Goal: Task Accomplishment & Management: Complete application form

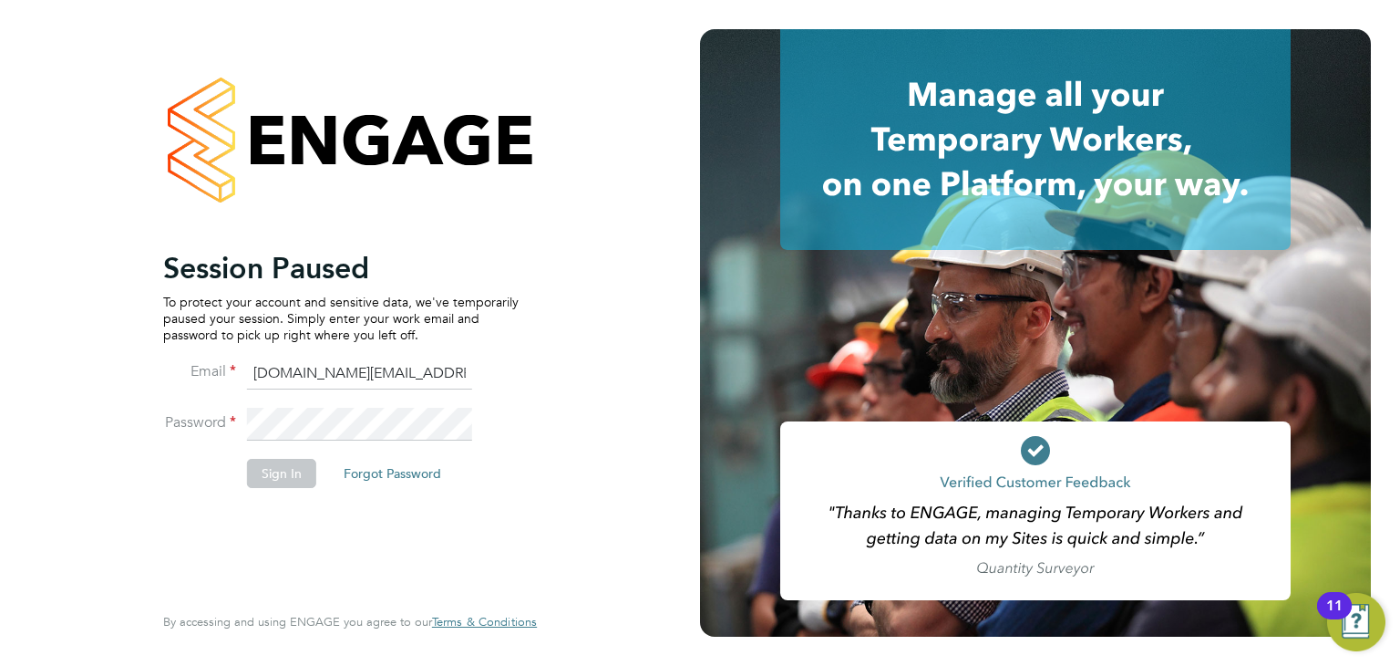
click at [321, 377] on input "[DOMAIN_NAME][EMAIL_ADDRESS][DOMAIN_NAME]" at bounding box center [359, 373] width 225 height 33
type input "lucy.vandergucht@buildrec.com"
click at [280, 479] on button "Sign In" at bounding box center [281, 473] width 69 height 29
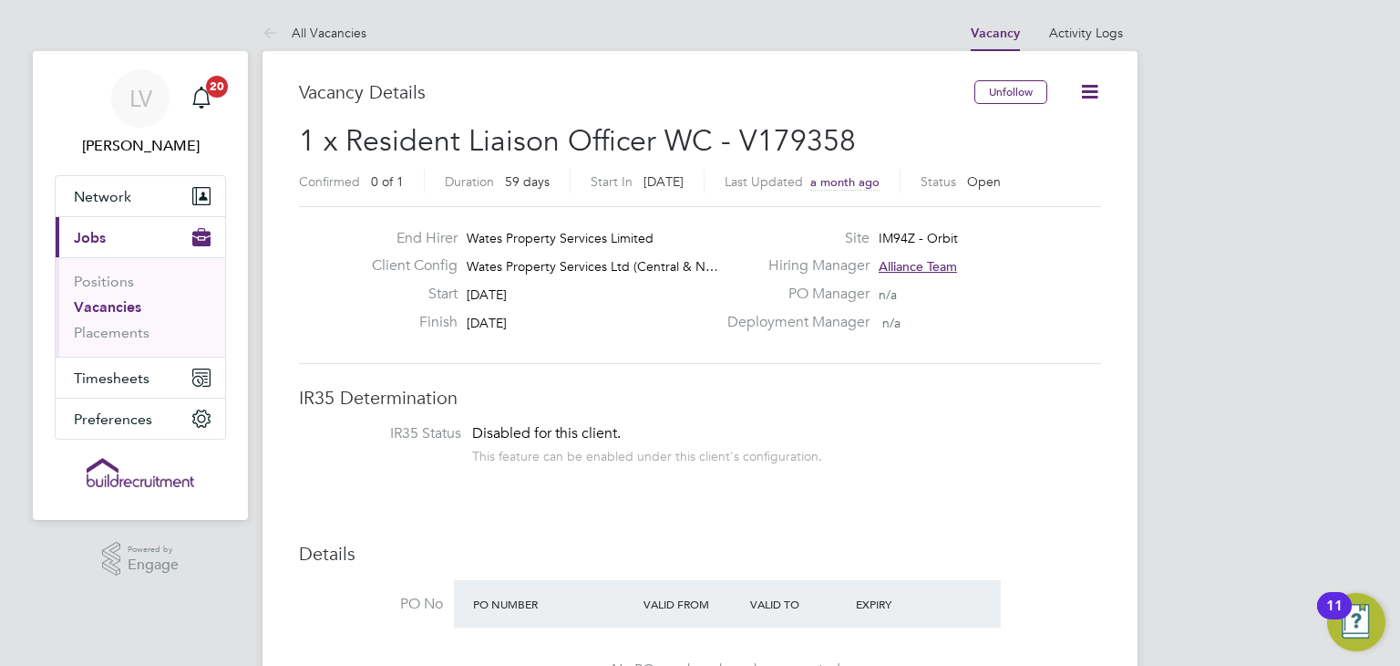
click at [117, 307] on link "Vacancies" at bounding box center [107, 306] width 67 height 17
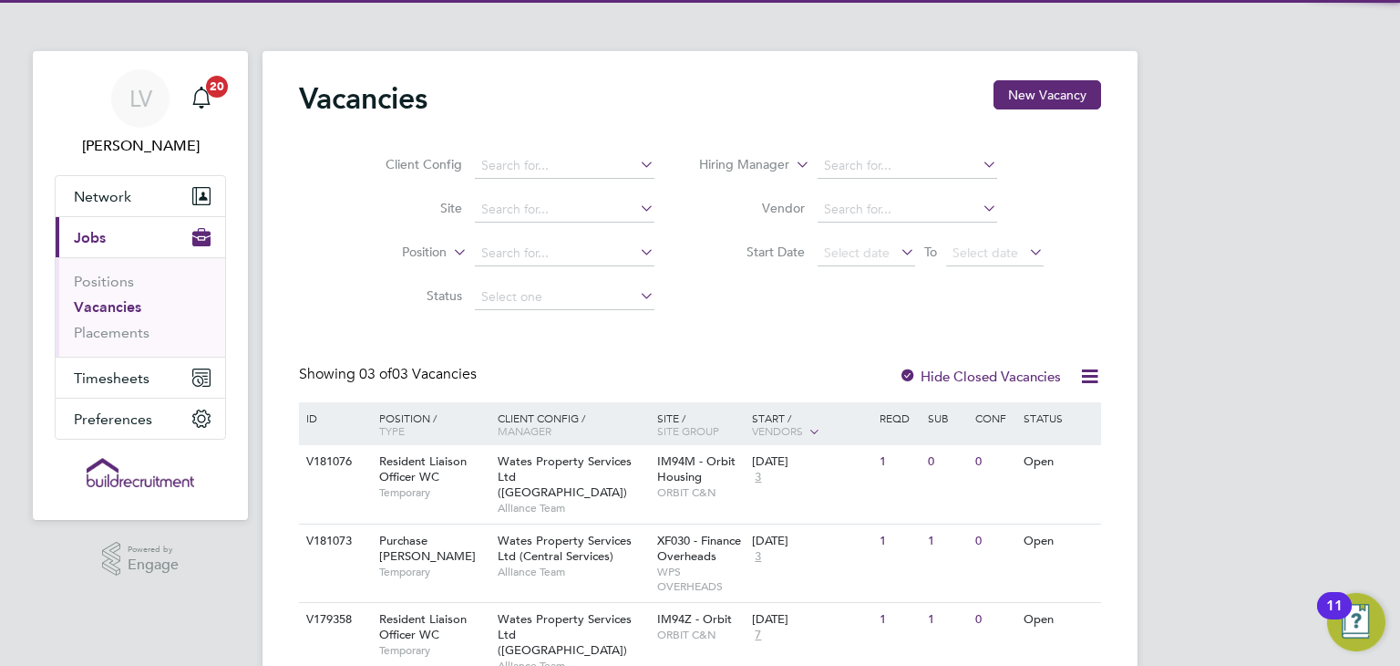
scroll to position [51, 0]
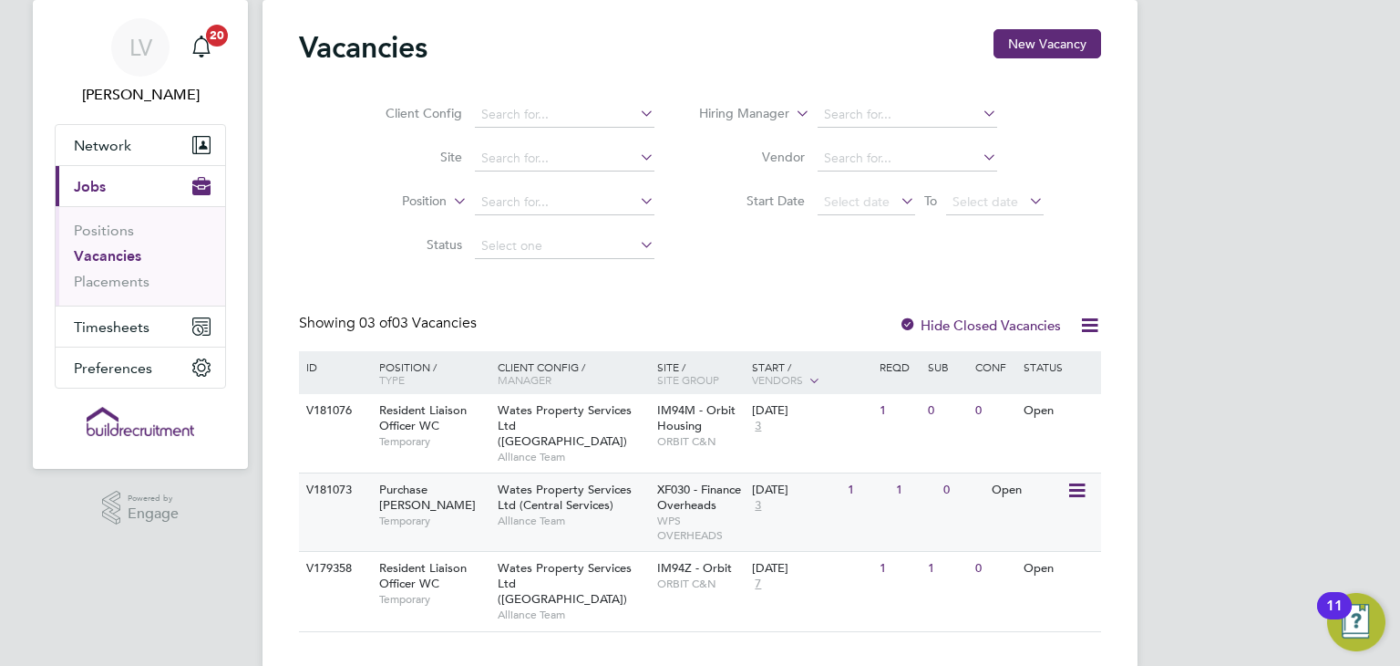
click at [470, 513] on span "Temporary" at bounding box center [433, 520] width 109 height 15
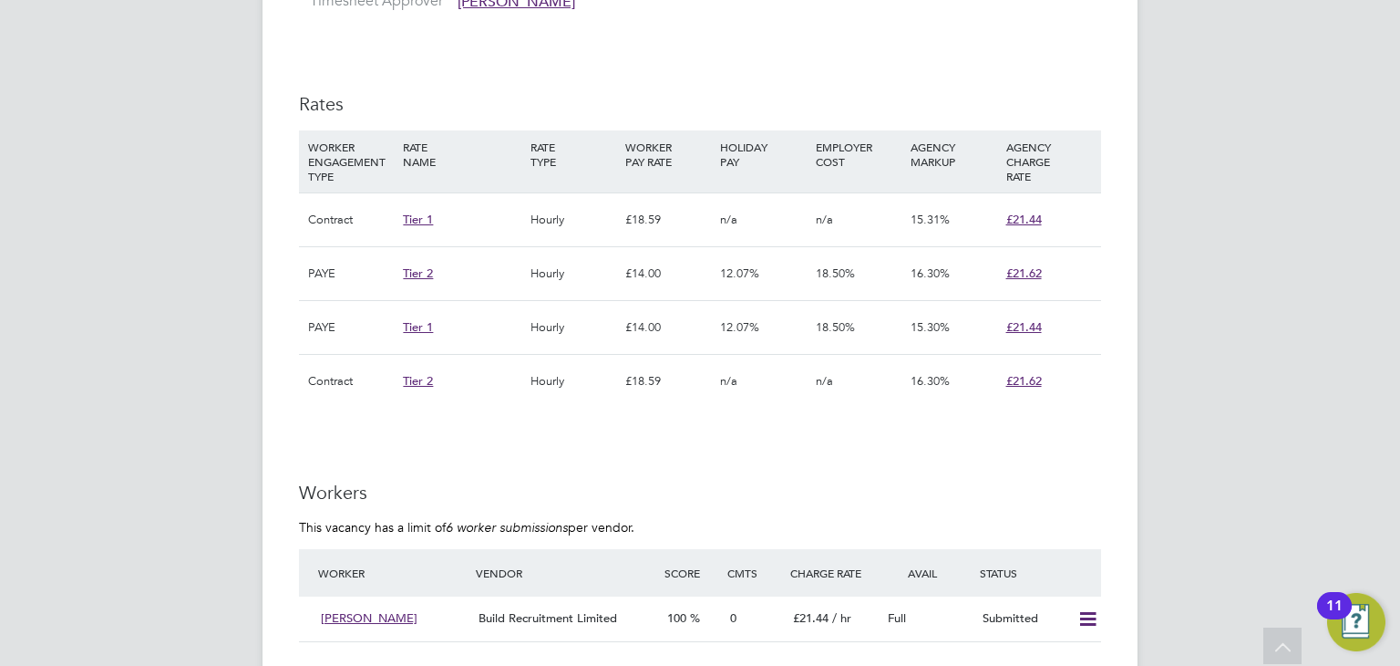
scroll to position [1411, 0]
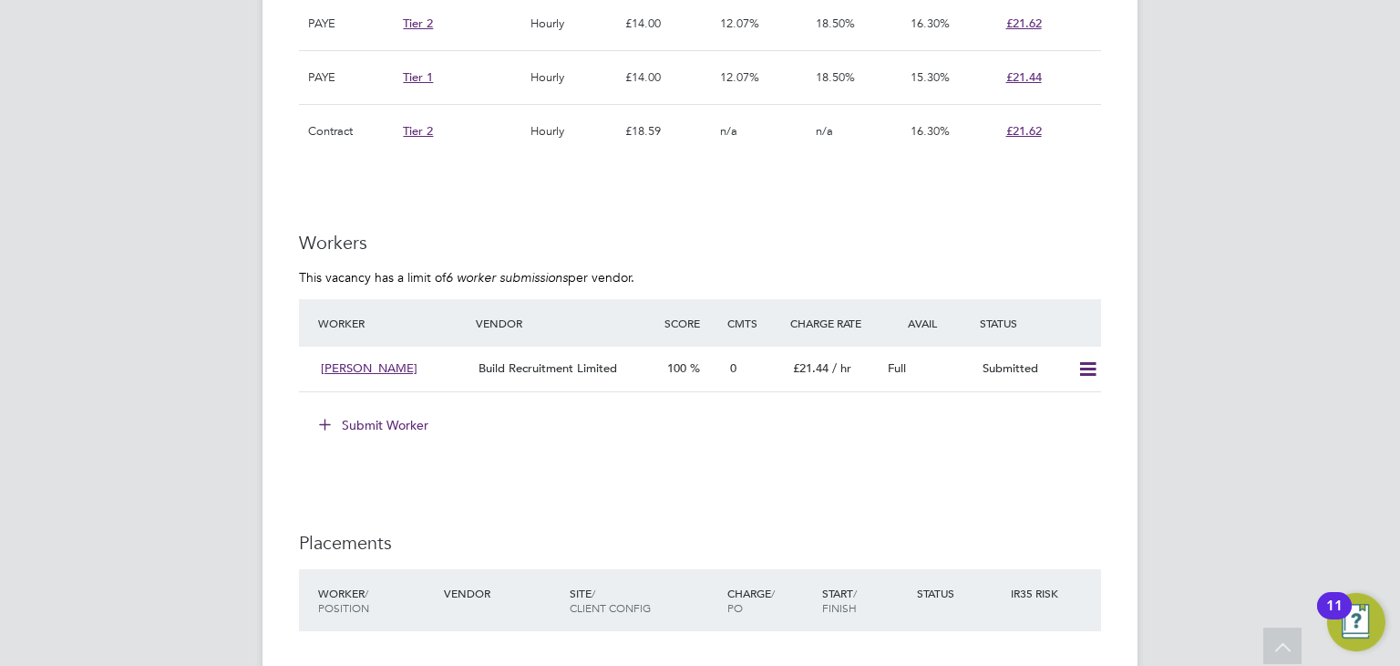
click at [385, 417] on button "Submit Worker" at bounding box center [374, 424] width 137 height 29
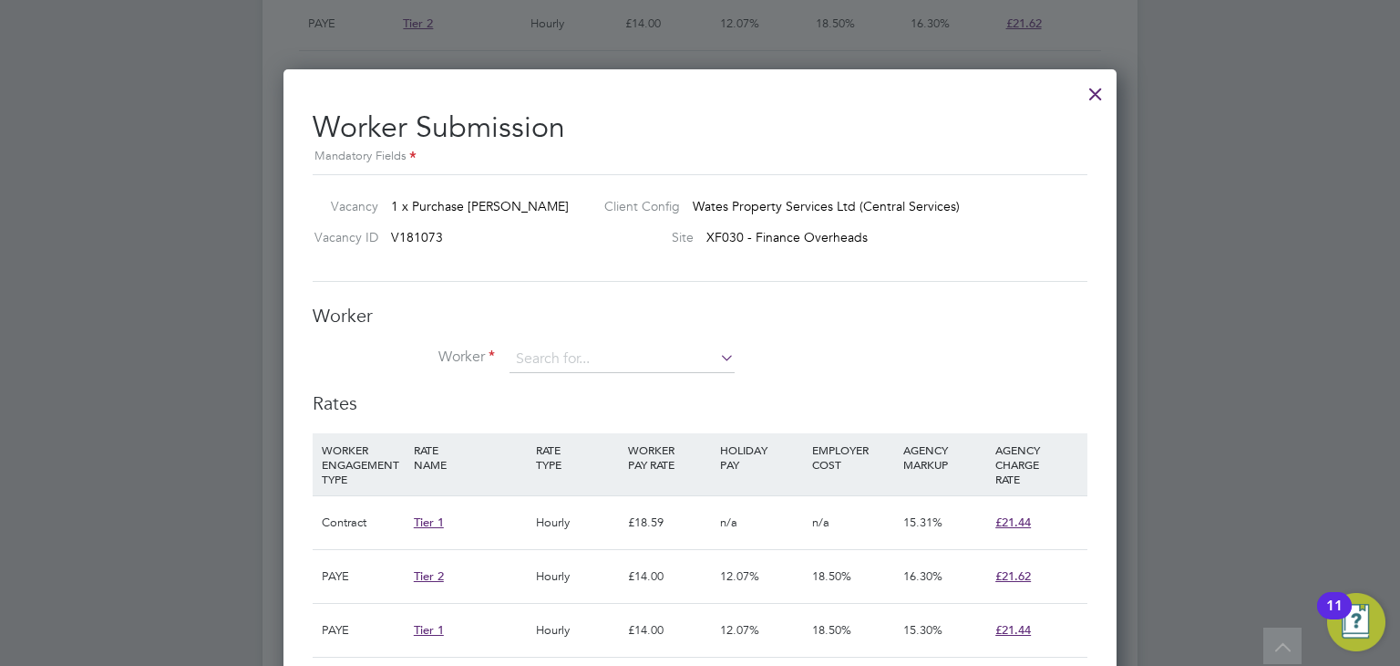
click at [538, 372] on li "Worker" at bounding box center [700, 369] width 775 height 46
click at [533, 366] on input at bounding box center [622, 359] width 225 height 27
click at [573, 632] on li "+ Add new" at bounding box center [684, 631] width 349 height 25
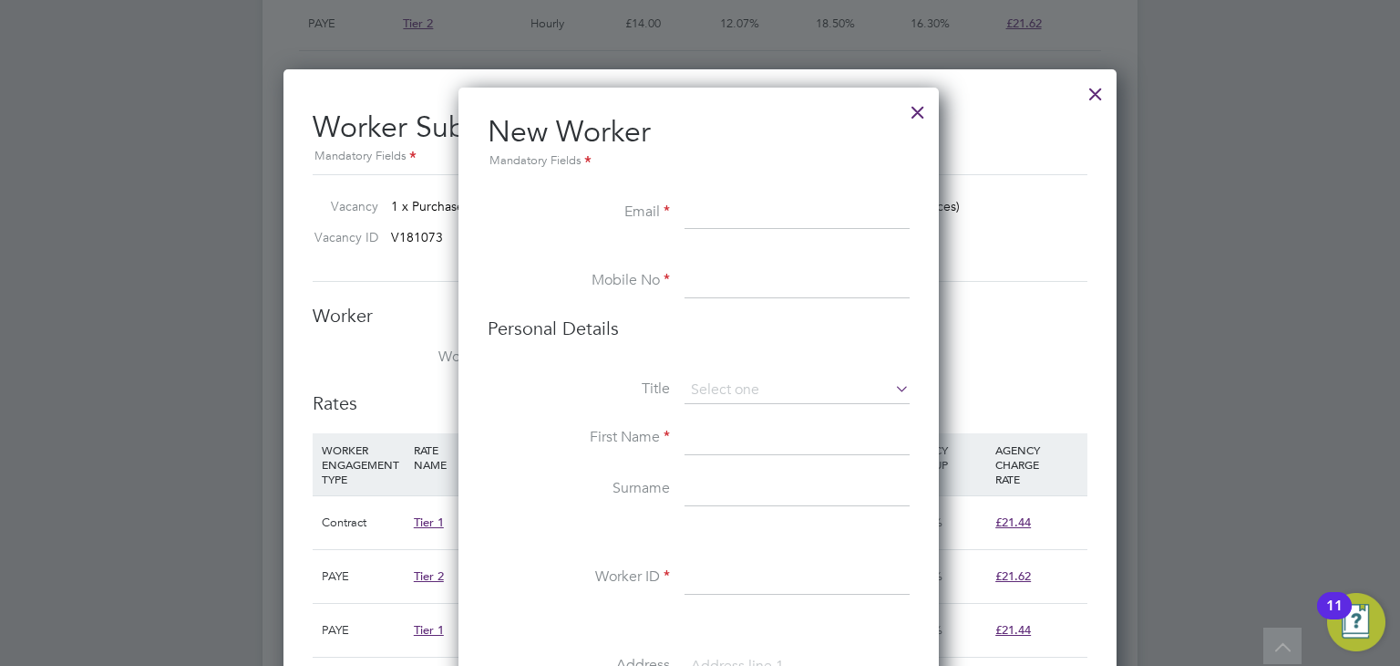
paste input "xavy@hotmail.co.uk"
type input "xavy@hotmail.co.uk"
click at [599, 205] on label "Email" at bounding box center [579, 211] width 182 height 19
click at [737, 296] on input at bounding box center [797, 281] width 225 height 33
paste input "+44 7507 950455"
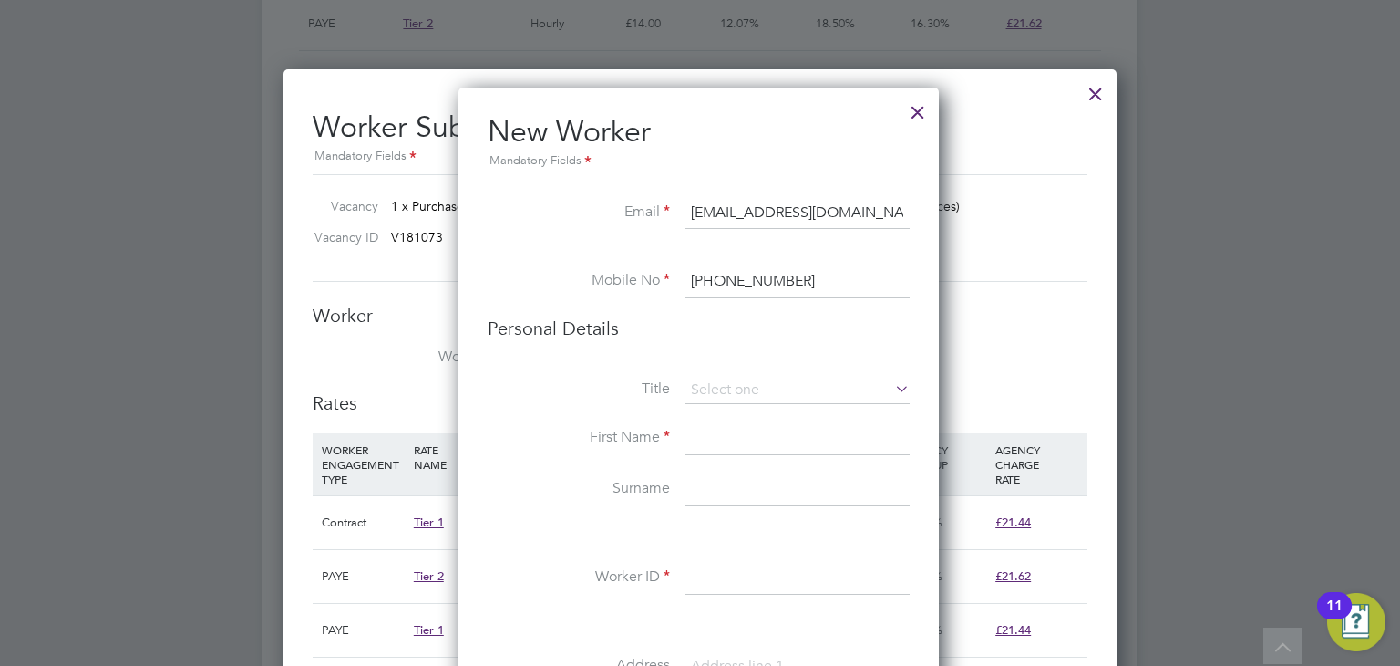
type input "+44 7507 950455"
click at [616, 358] on li "Personal Details" at bounding box center [699, 346] width 422 height 60
click at [729, 391] on input at bounding box center [797, 390] width 225 height 27
click at [720, 414] on li "Mr" at bounding box center [798, 415] width 226 height 24
type input "Mr"
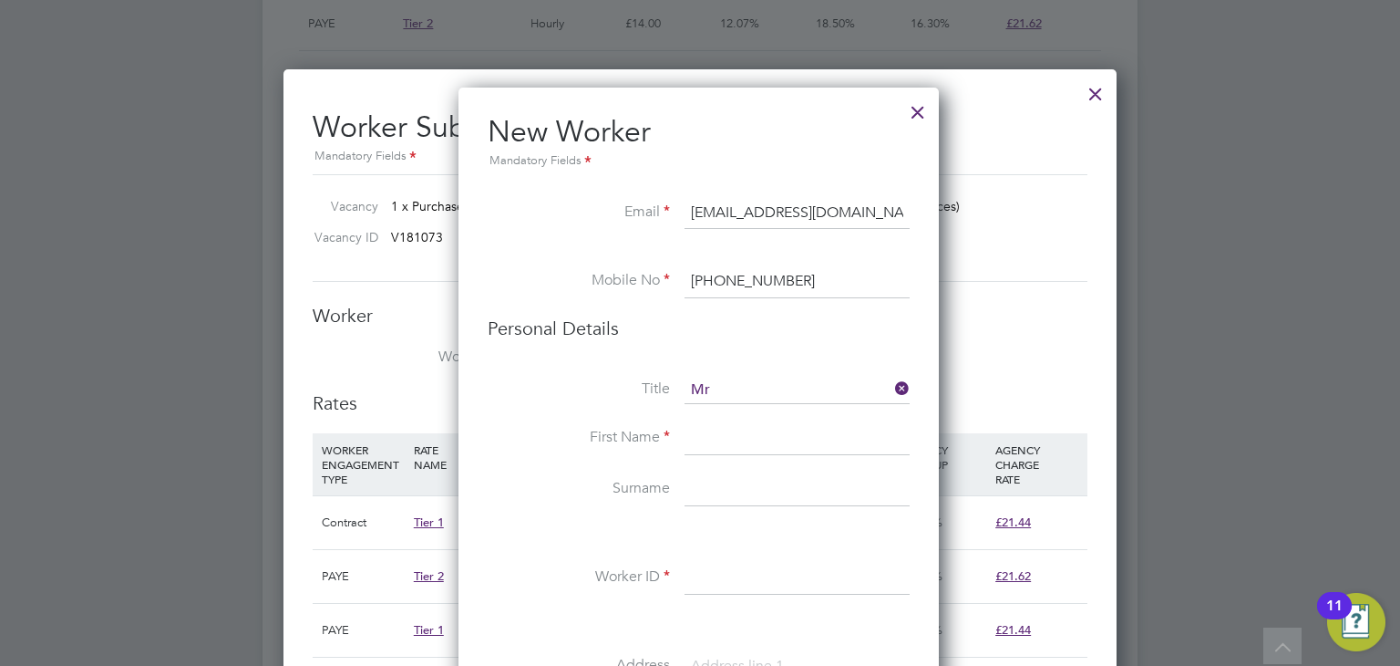
click at [713, 441] on input at bounding box center [797, 438] width 225 height 33
paste input "Joseph Alfonso"
drag, startPoint x: 809, startPoint y: 437, endPoint x: 739, endPoint y: 439, distance: 69.3
click at [739, 439] on input "Joseph Alfonso" at bounding box center [797, 438] width 225 height 33
type input "Joseph"
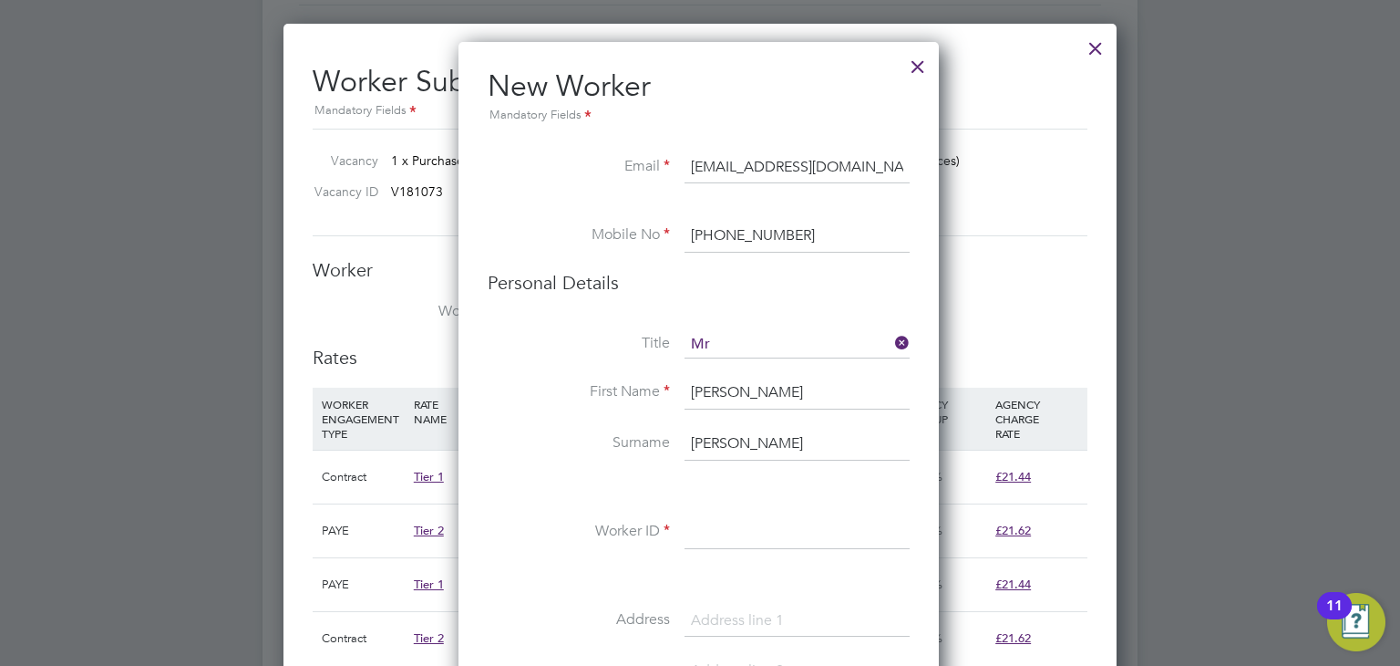
scroll to position [1459, 0]
type input "Alfonso"
click at [695, 535] on input at bounding box center [797, 530] width 225 height 33
paste input "311894"
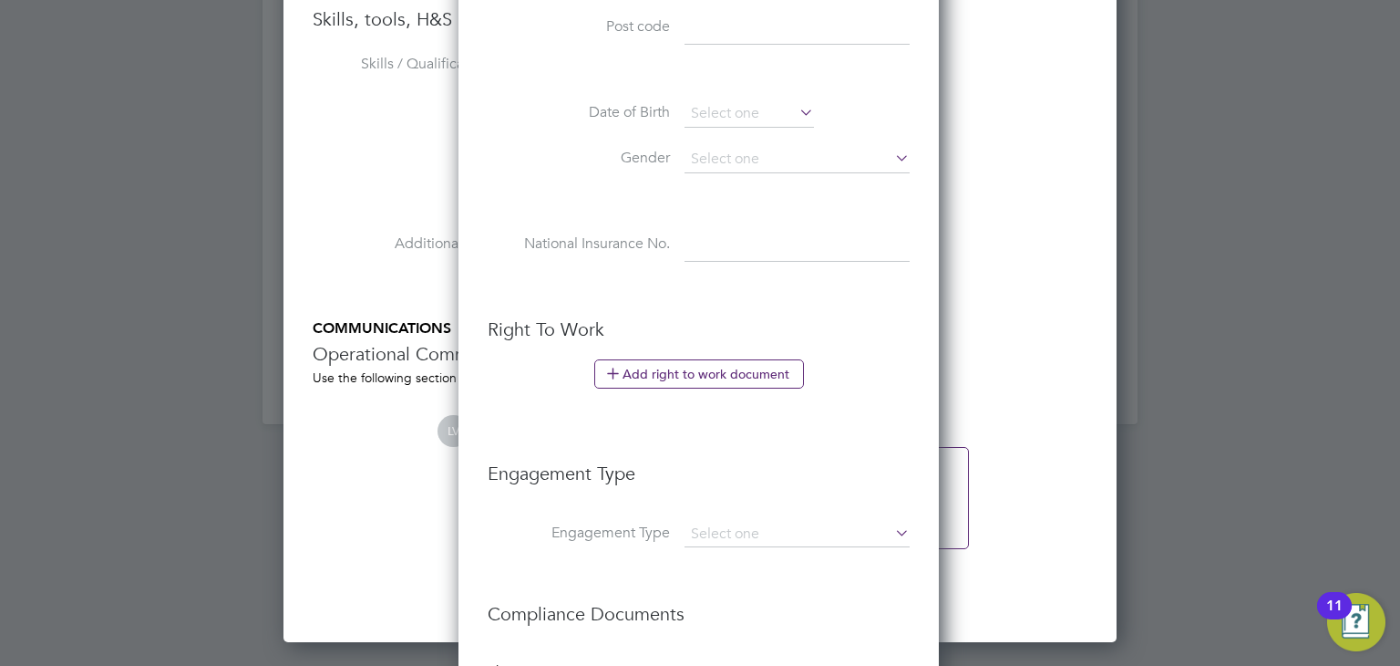
scroll to position [2369, 0]
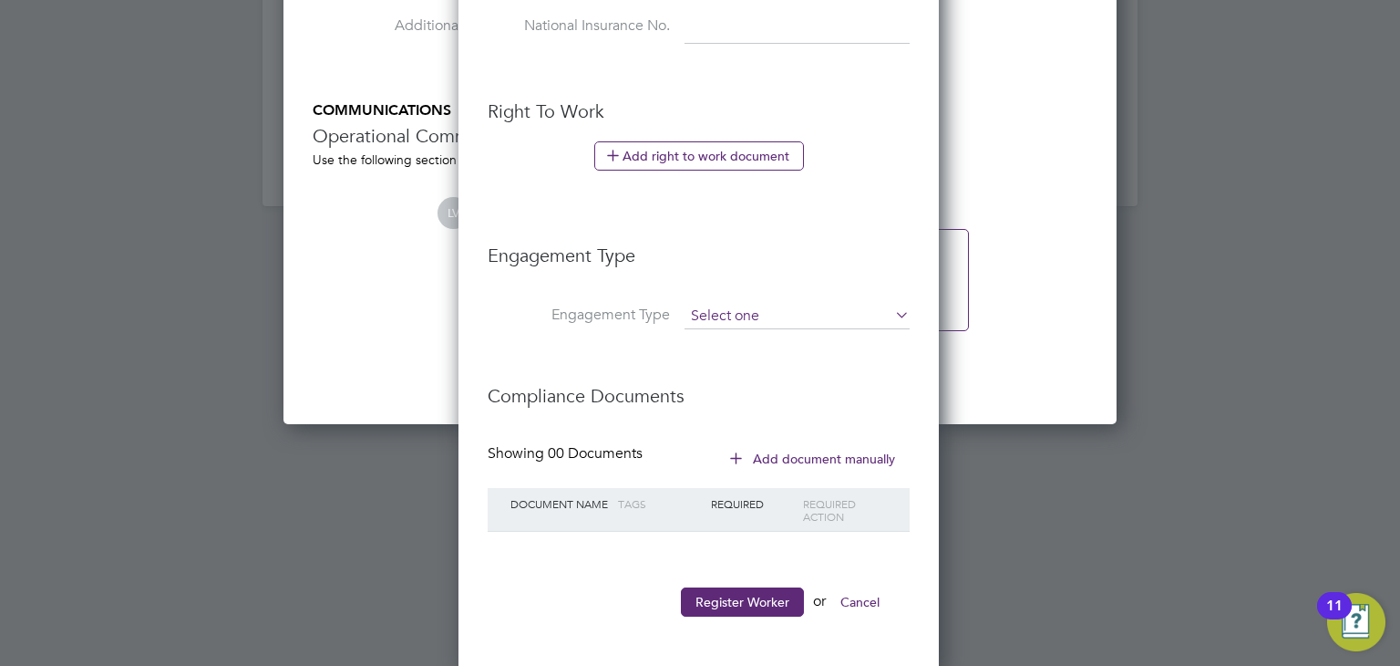
type input "311894"
click at [780, 318] on input at bounding box center [797, 317] width 225 height 26
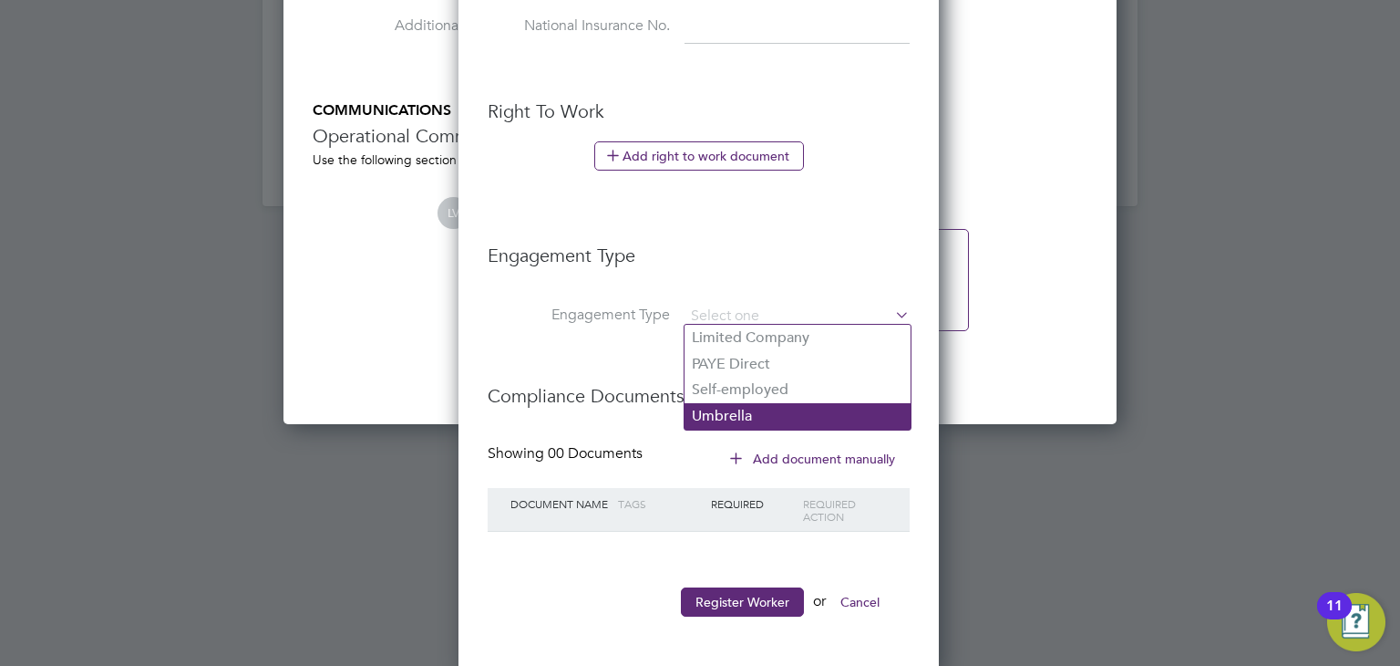
click at [733, 420] on li "Umbrella" at bounding box center [798, 416] width 226 height 26
type input "Umbrella"
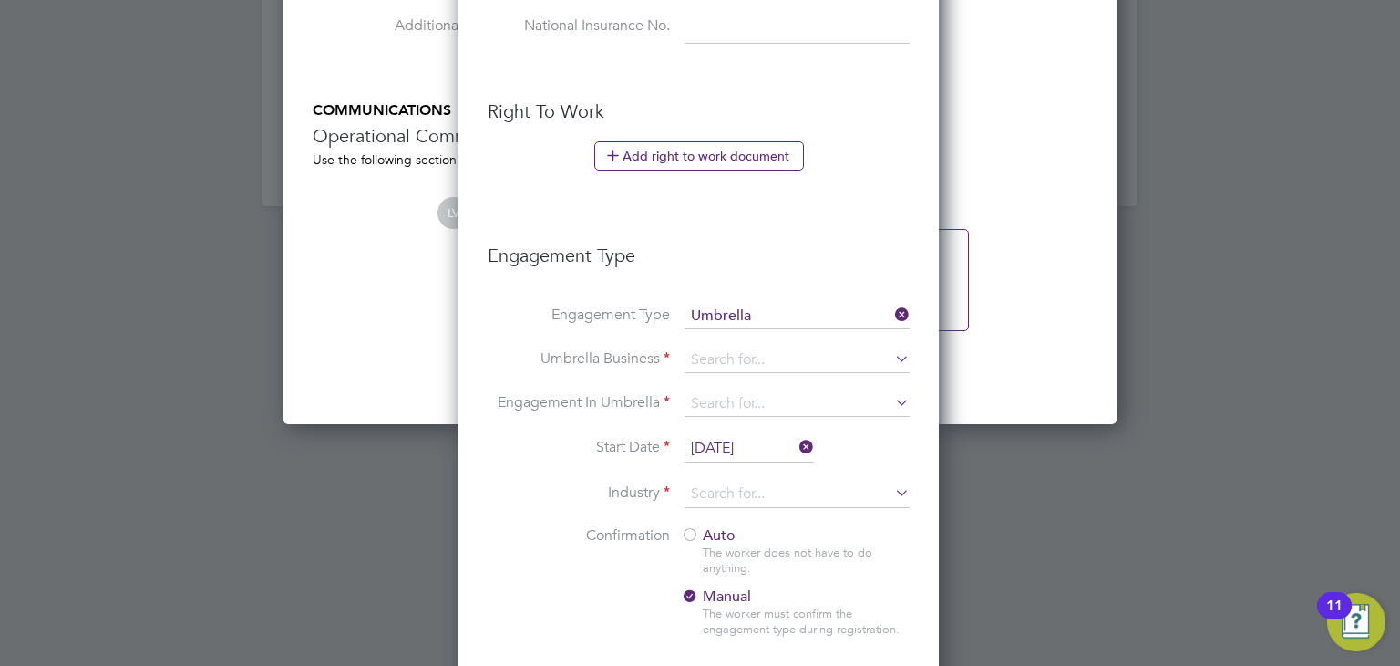
scroll to position [2436, 0]
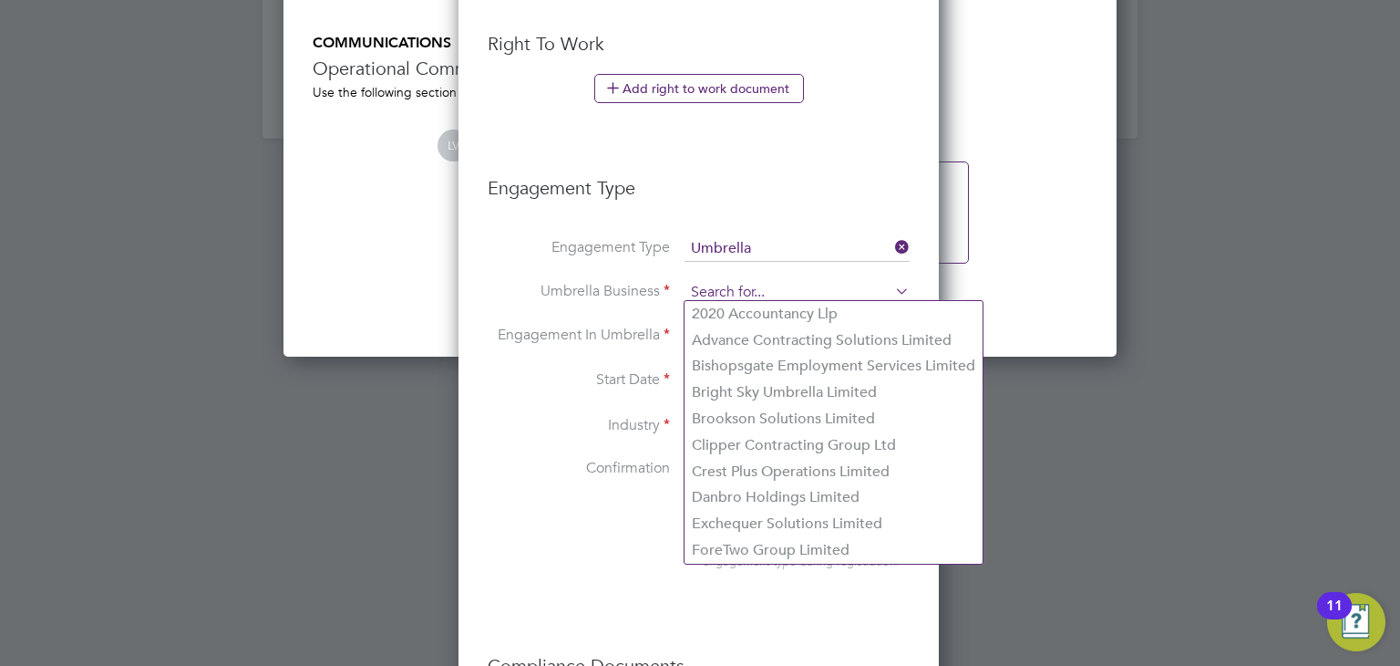
click at [694, 284] on input at bounding box center [797, 293] width 225 height 26
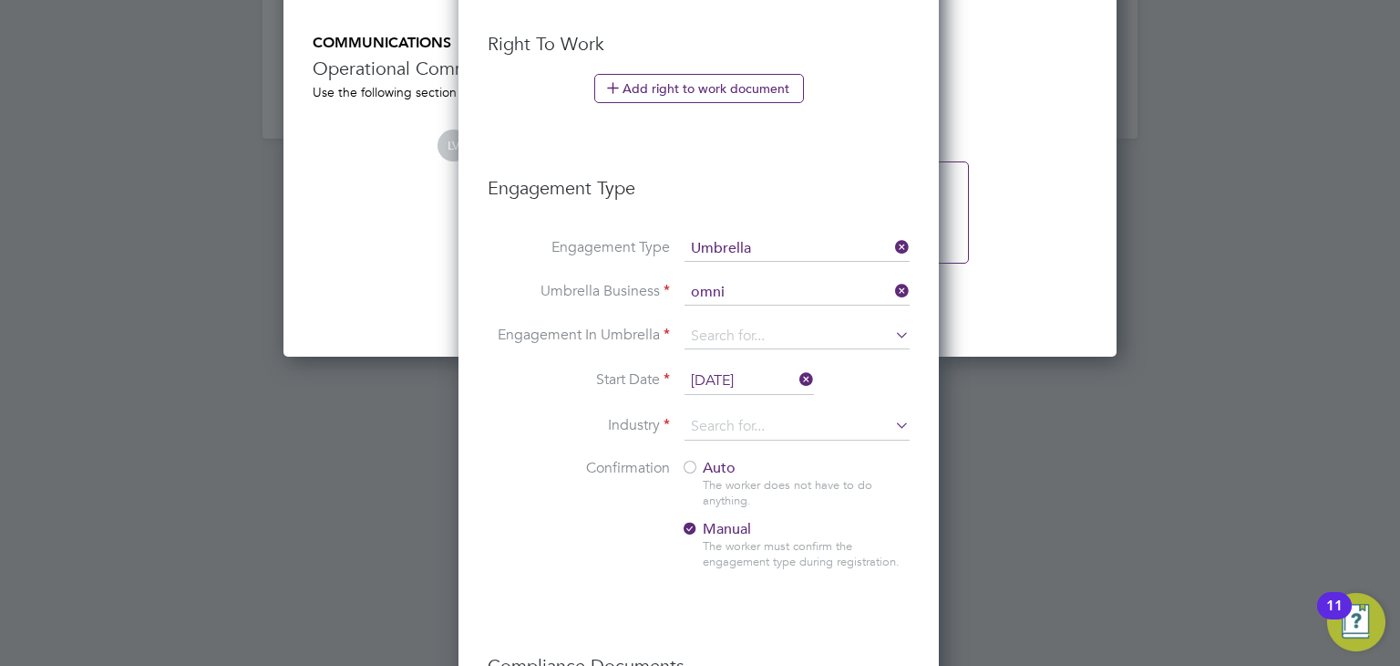
click at [774, 318] on li "Omni a Outsourcing Limited" at bounding box center [798, 314] width 226 height 26
type input "Omnia Outsourcing Limited"
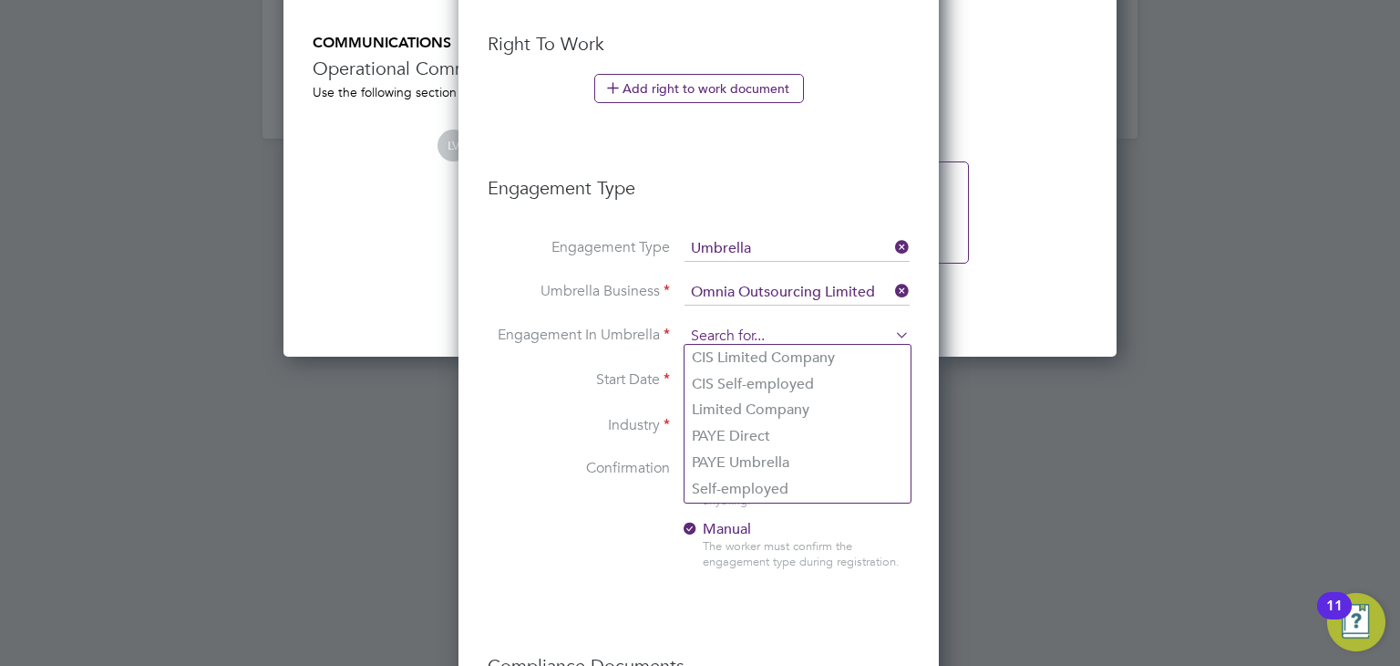
click at [750, 325] on input at bounding box center [797, 337] width 225 height 26
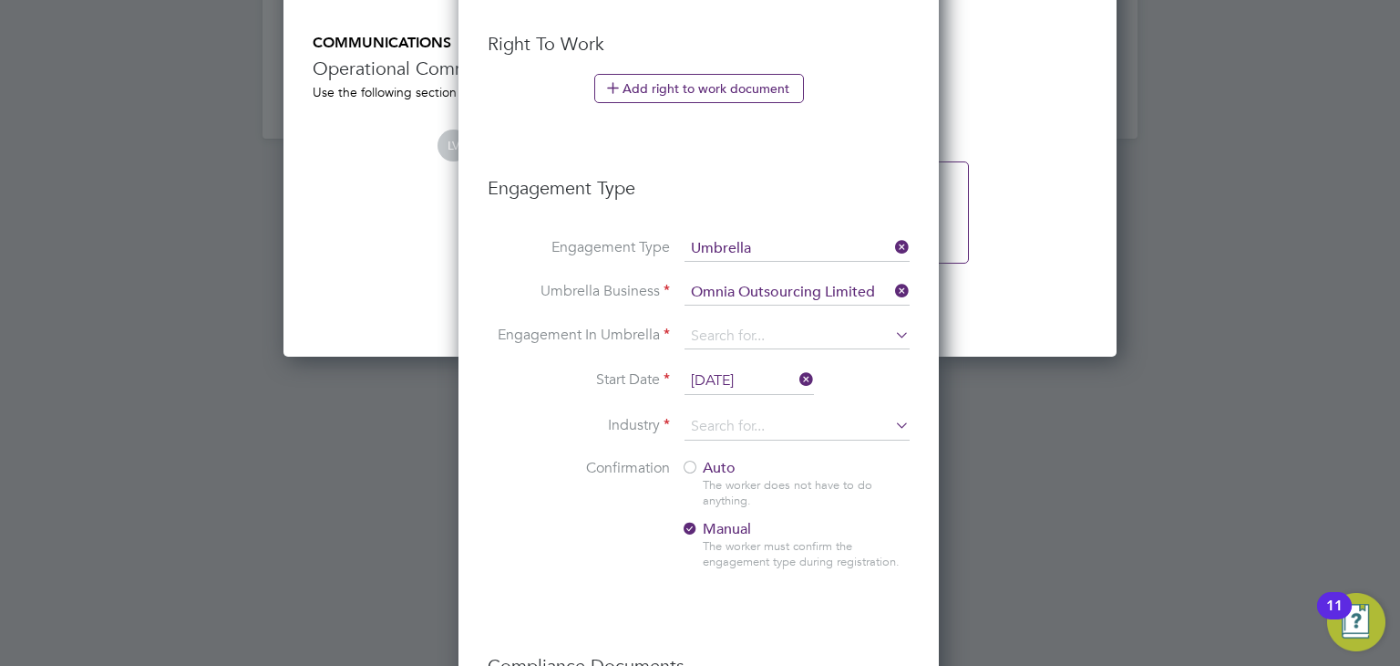
click at [756, 457] on li "PAYE Umbrella" at bounding box center [798, 462] width 226 height 26
type input "PAYE Umbrella"
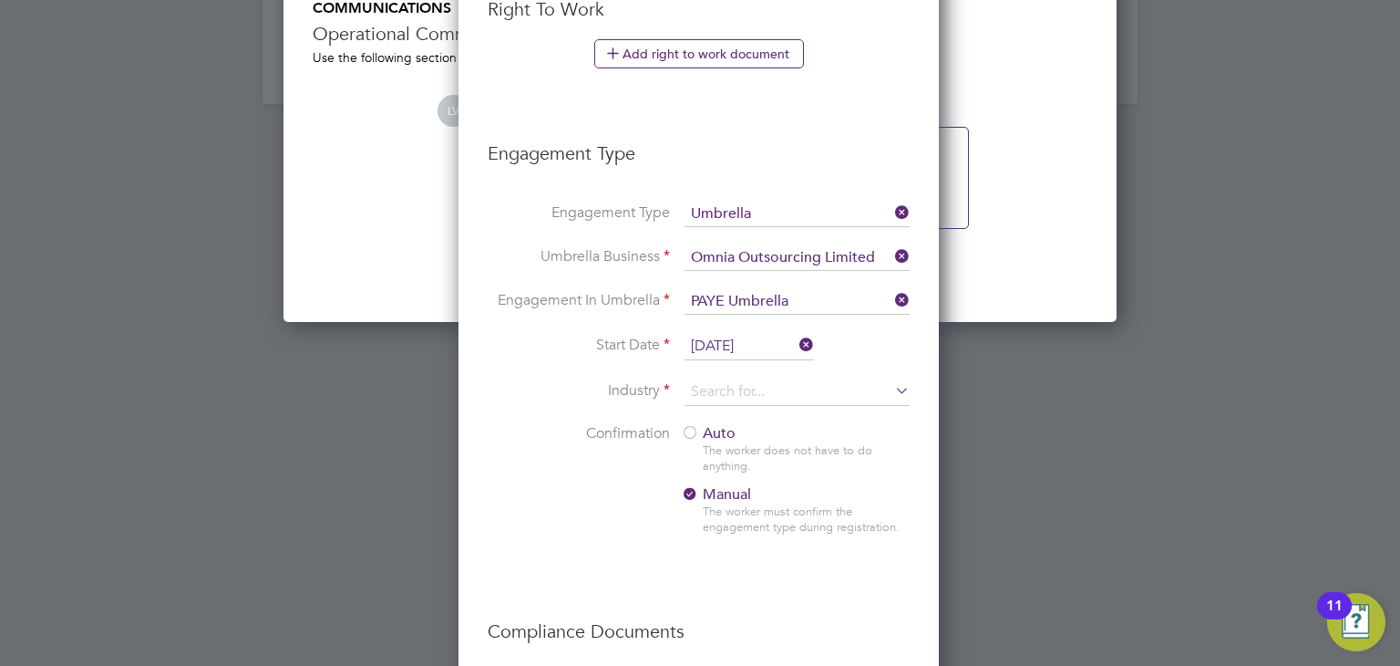
scroll to position [2472, 0]
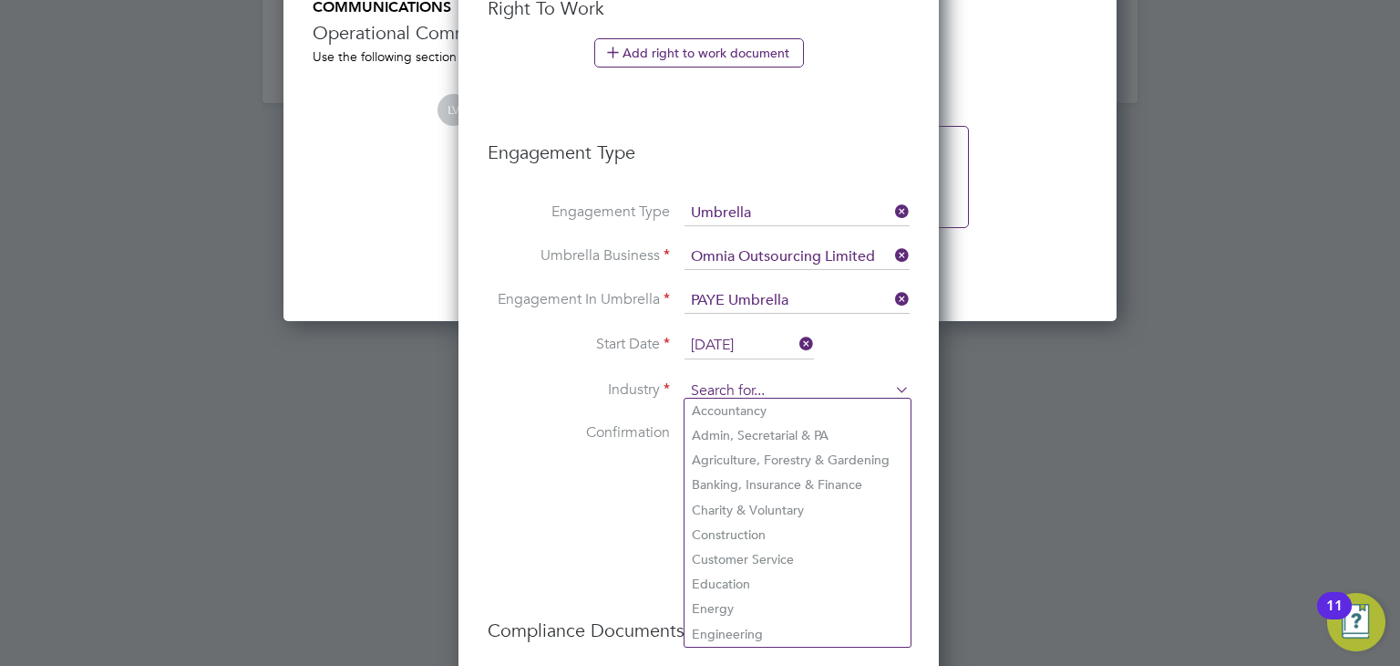
click at [733, 389] on input at bounding box center [797, 390] width 225 height 27
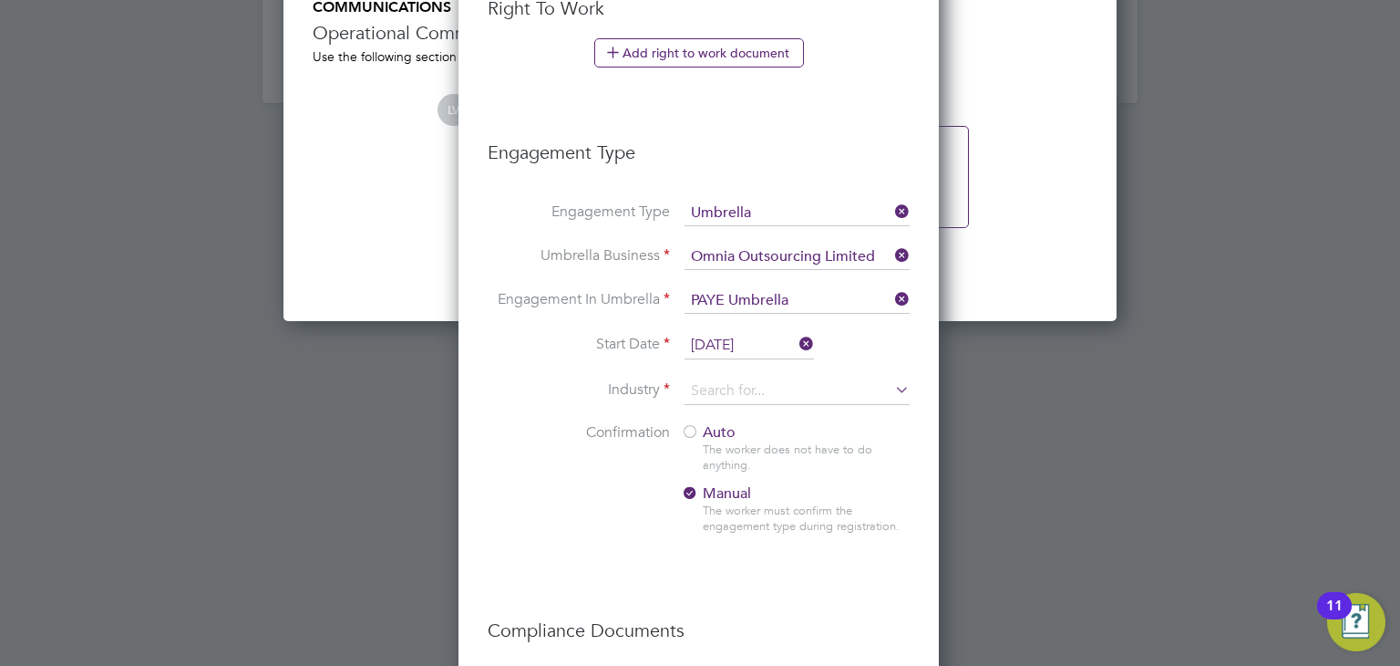
click at [777, 483] on li "Banking, Insurance & Finance" at bounding box center [798, 484] width 226 height 25
type input "Banking, Insurance & Finance"
click at [694, 428] on div at bounding box center [690, 433] width 18 height 18
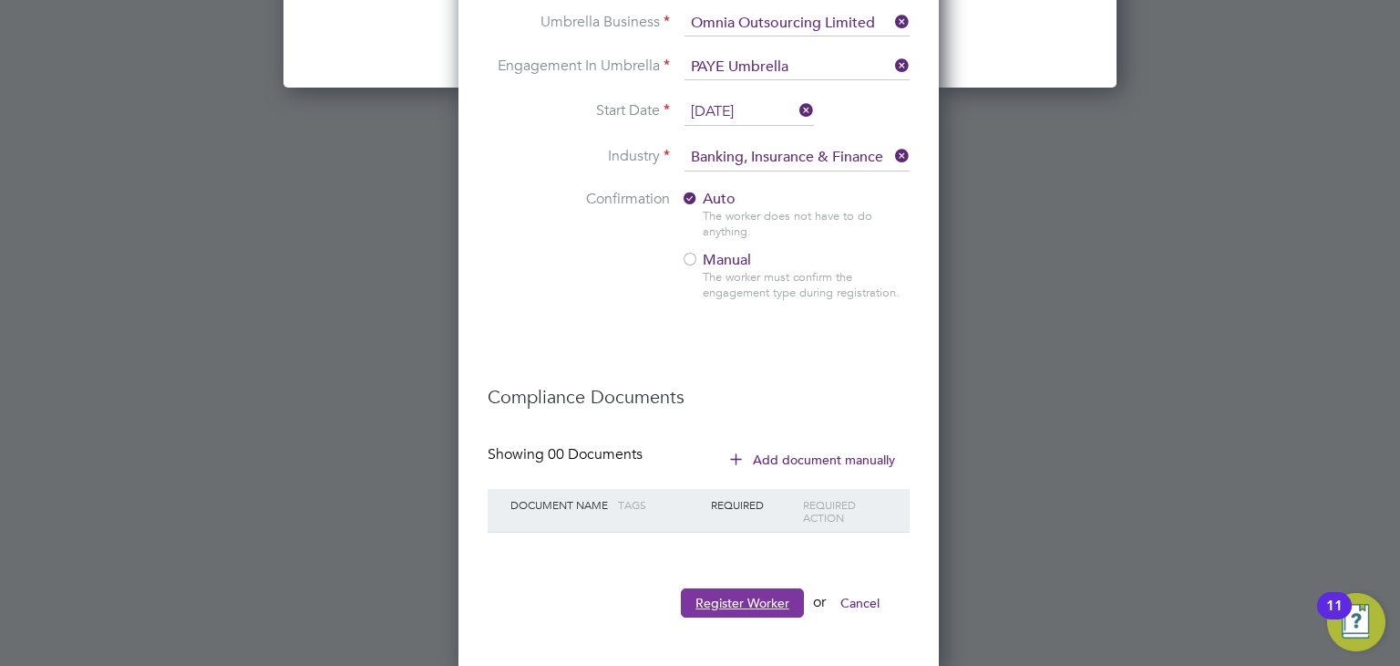
click at [730, 588] on button "Register Worker" at bounding box center [742, 602] width 123 height 29
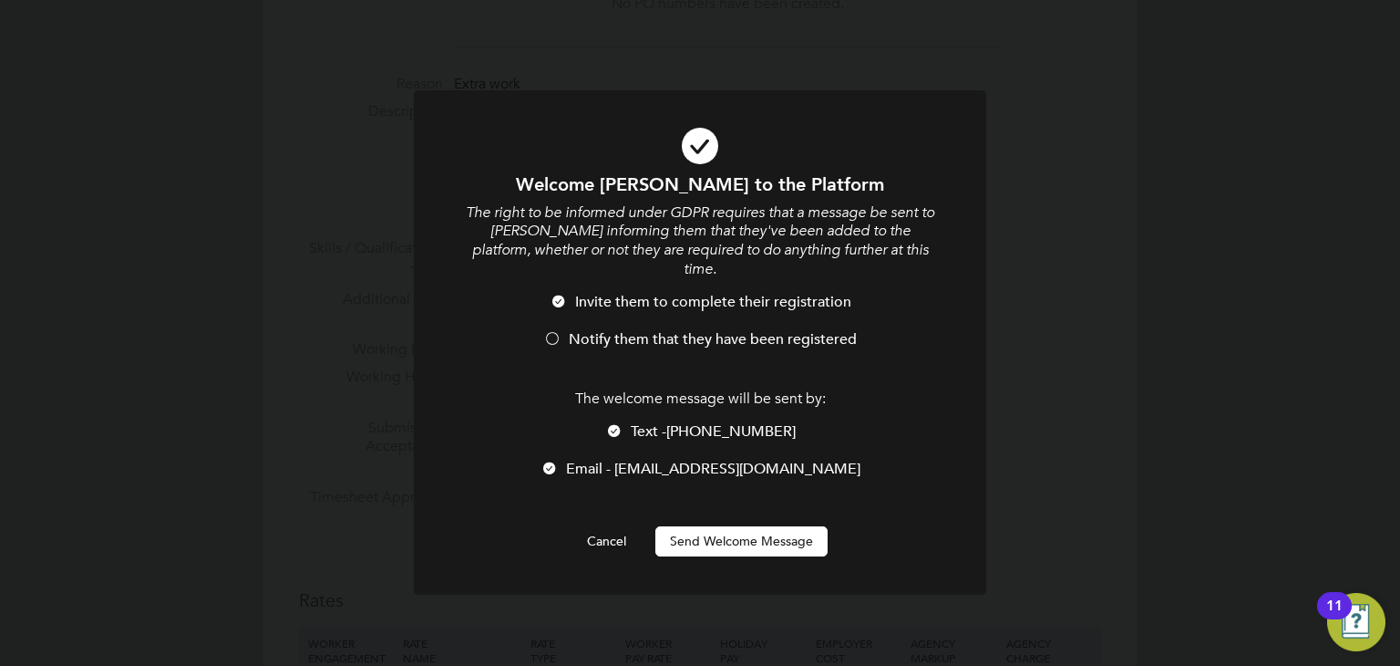
scroll to position [1872, 482]
click at [604, 305] on li "Invite them to complete their registration" at bounding box center [700, 311] width 474 height 37
click at [710, 526] on button "Send Welcome Message" at bounding box center [742, 540] width 172 height 29
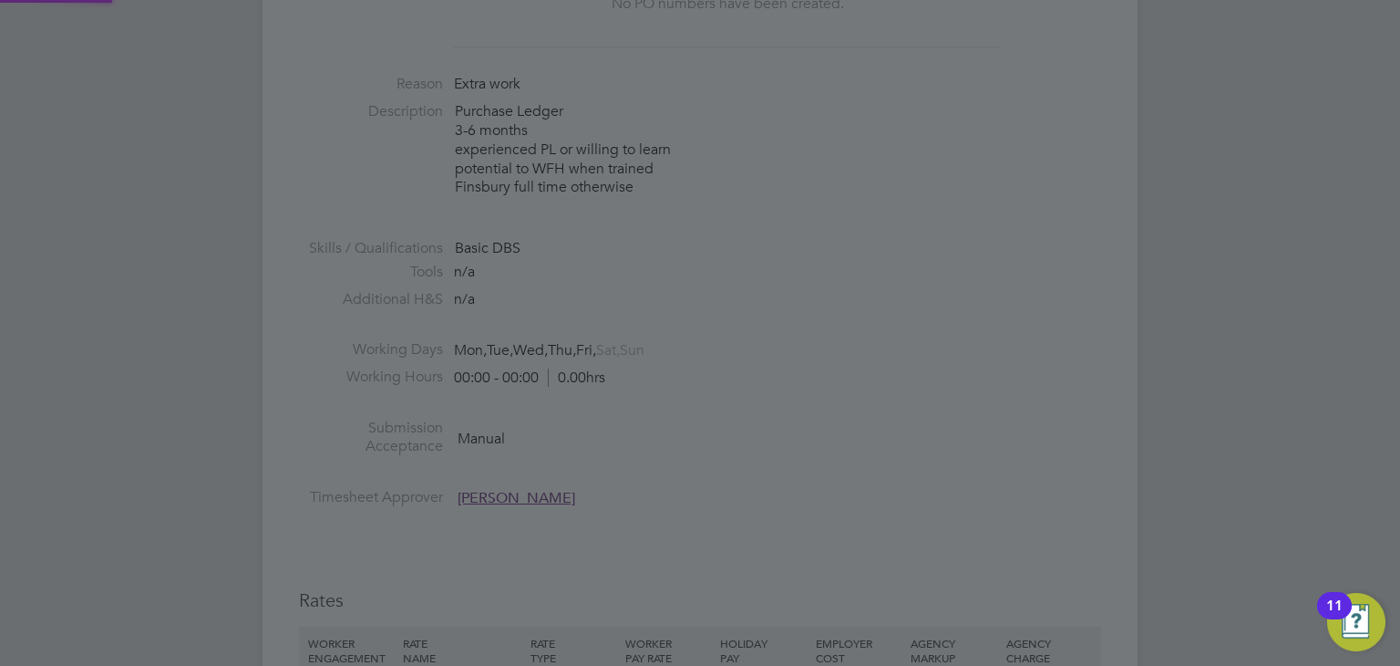
type input "Joseph Alfonso (311894)"
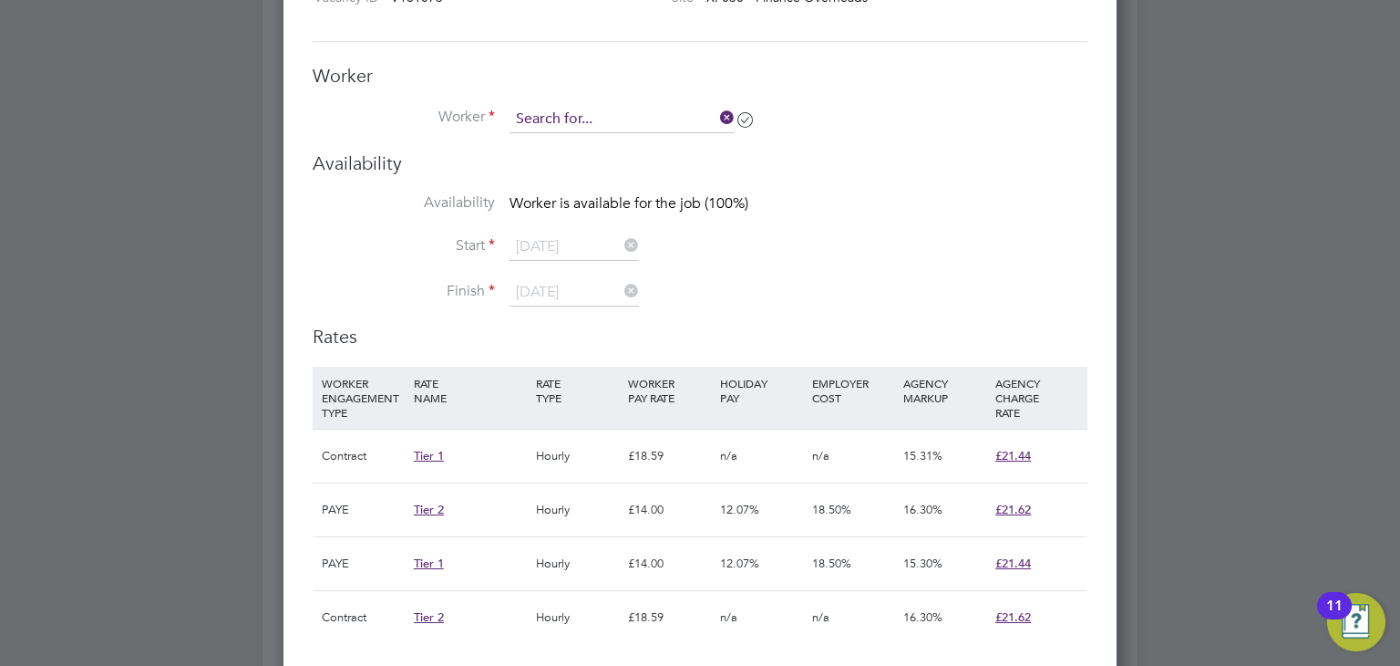
scroll to position [1309, 834]
click at [569, 110] on input at bounding box center [622, 119] width 225 height 27
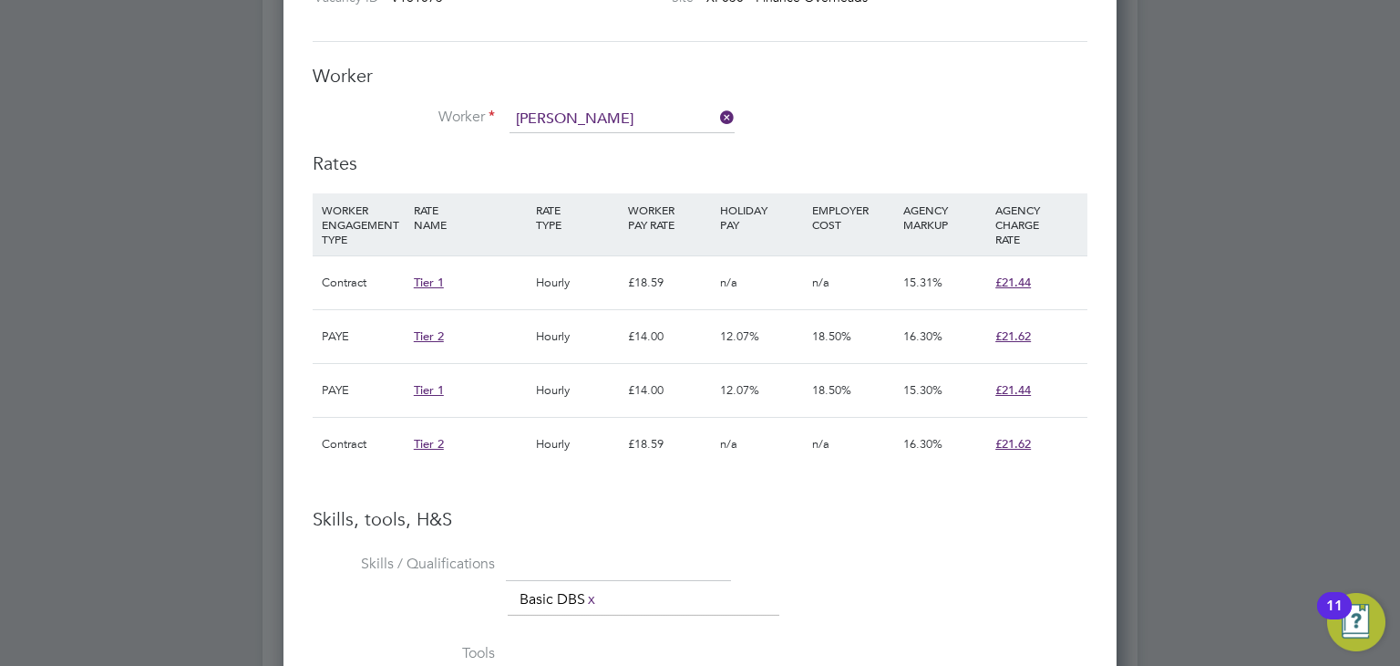
click at [613, 143] on li "Joseph Al fonso (311894)" at bounding box center [623, 143] width 226 height 25
type input "Joseph Alfonso (311894)"
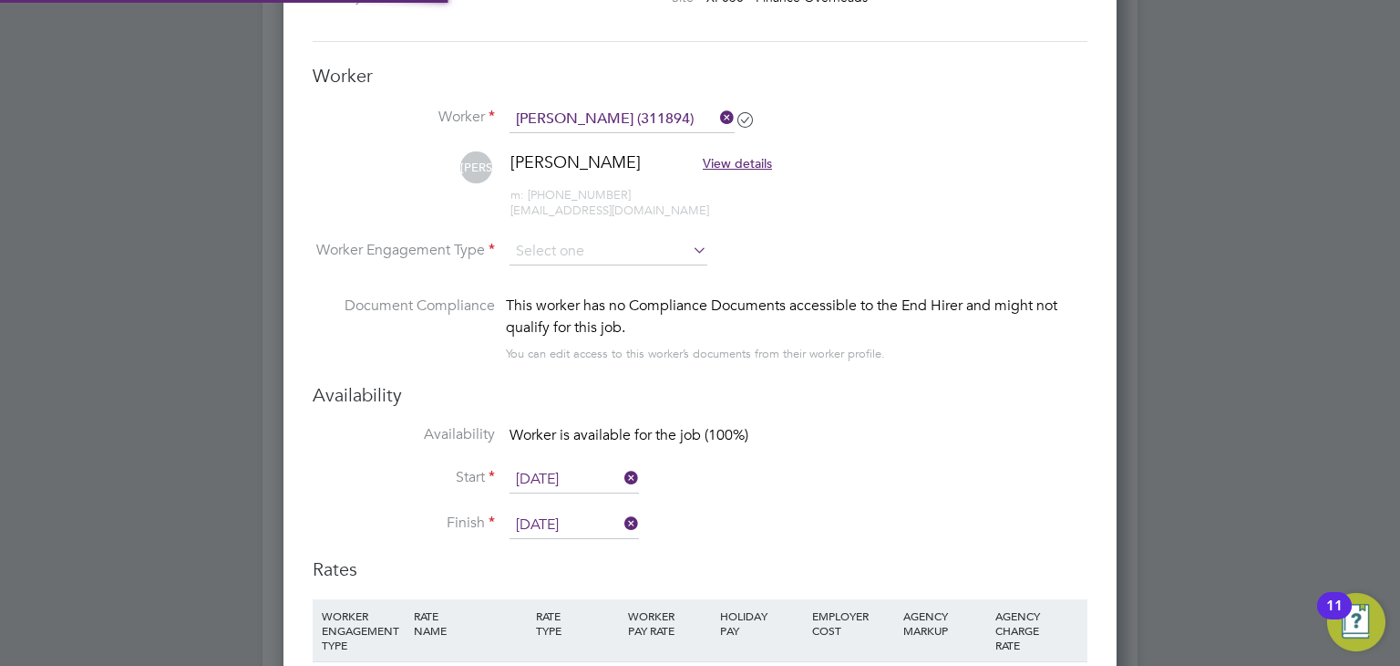
scroll to position [1711, 834]
click at [656, 249] on input at bounding box center [609, 251] width 198 height 27
click at [580, 267] on li "Contract" at bounding box center [609, 275] width 199 height 24
type input "Contract"
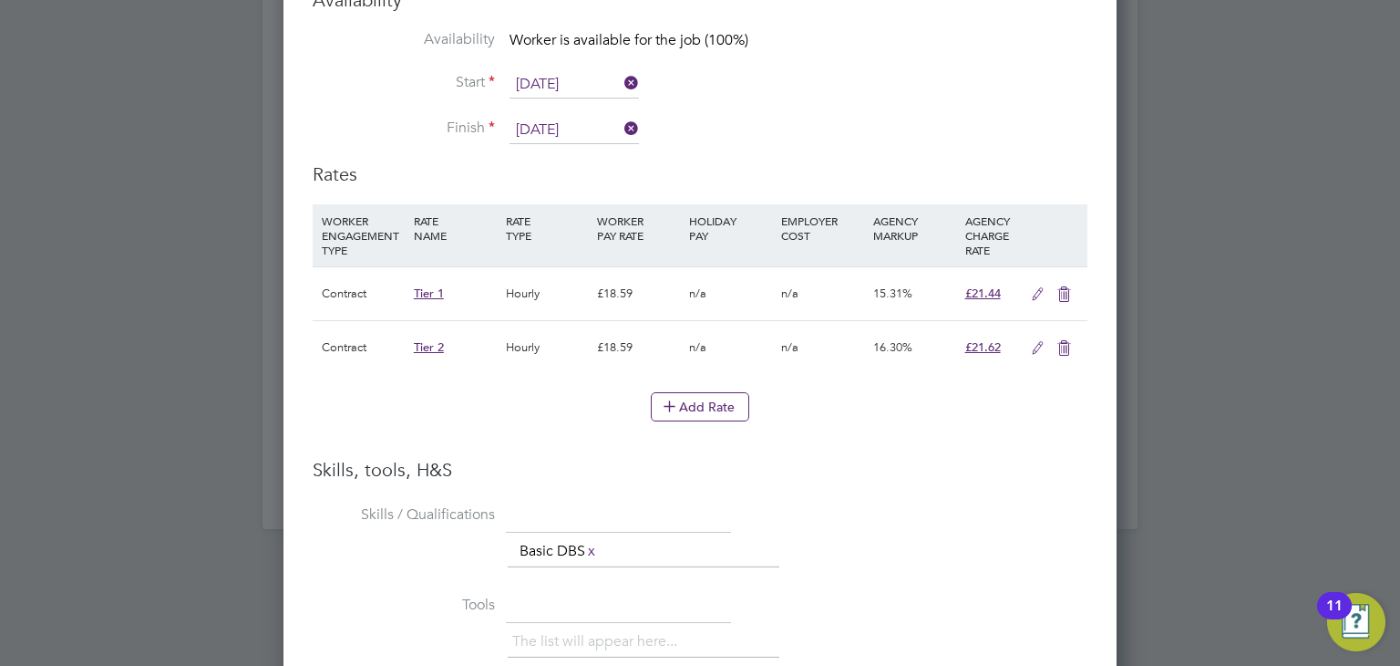
scroll to position [2048, 0]
click at [1071, 340] on icon at bounding box center [1064, 346] width 23 height 15
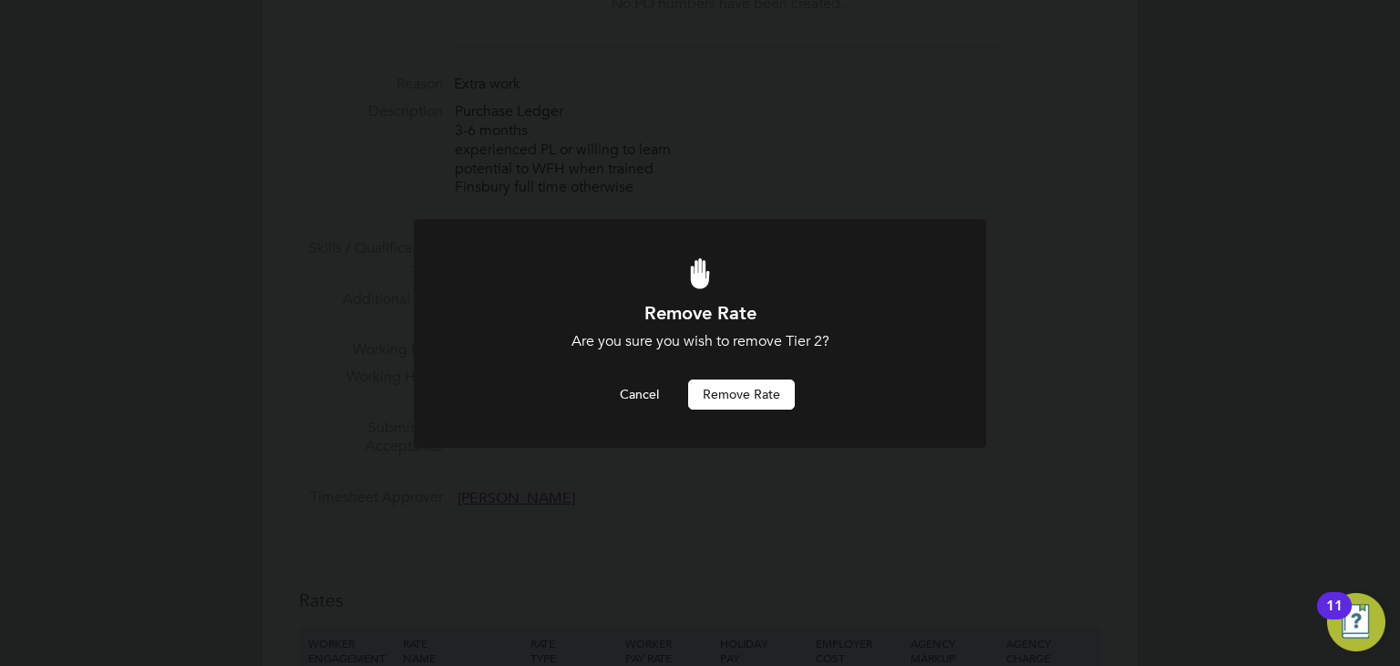
click at [774, 391] on button "Remove rate" at bounding box center [741, 393] width 107 height 29
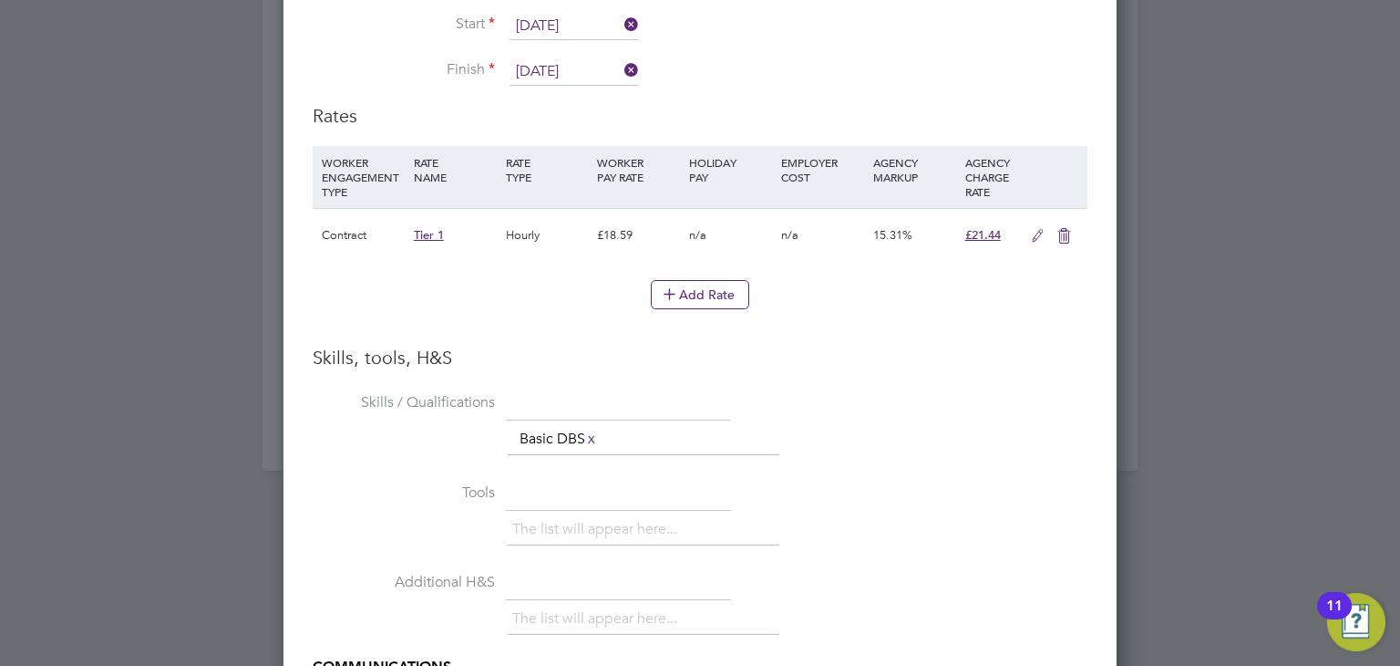
scroll to position [2413, 0]
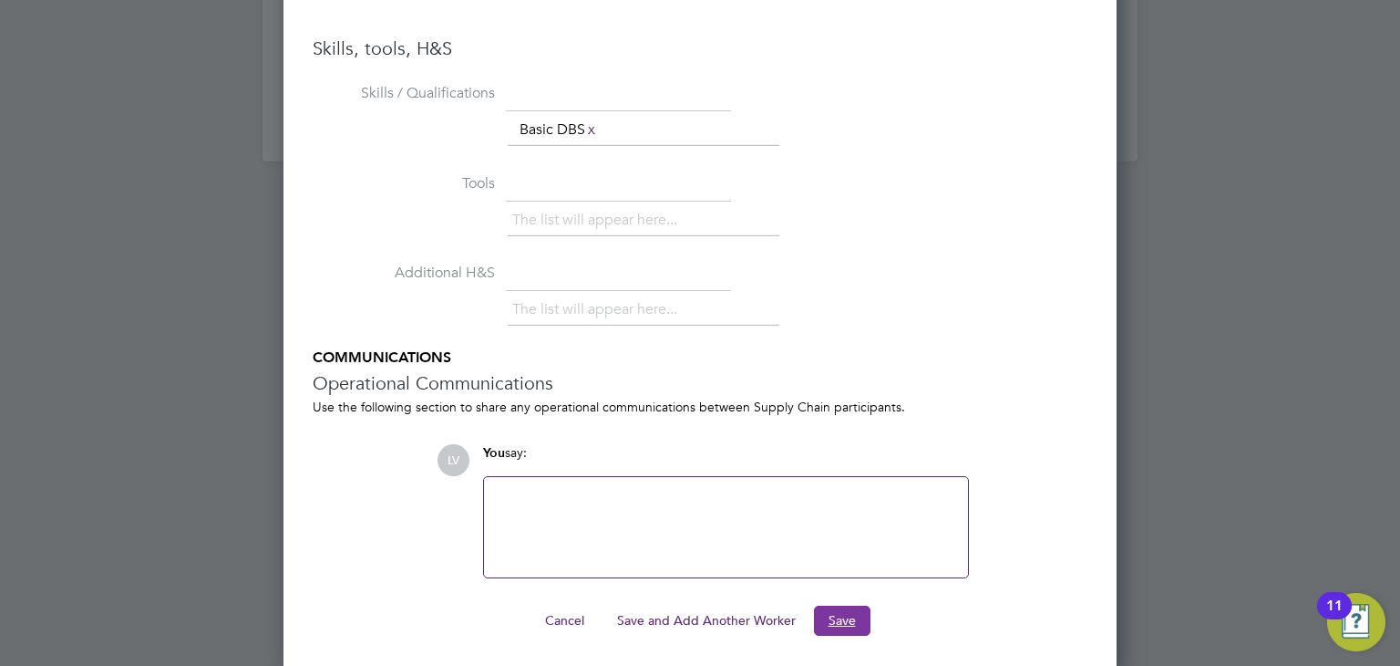
click at [850, 616] on button "Save" at bounding box center [842, 619] width 57 height 29
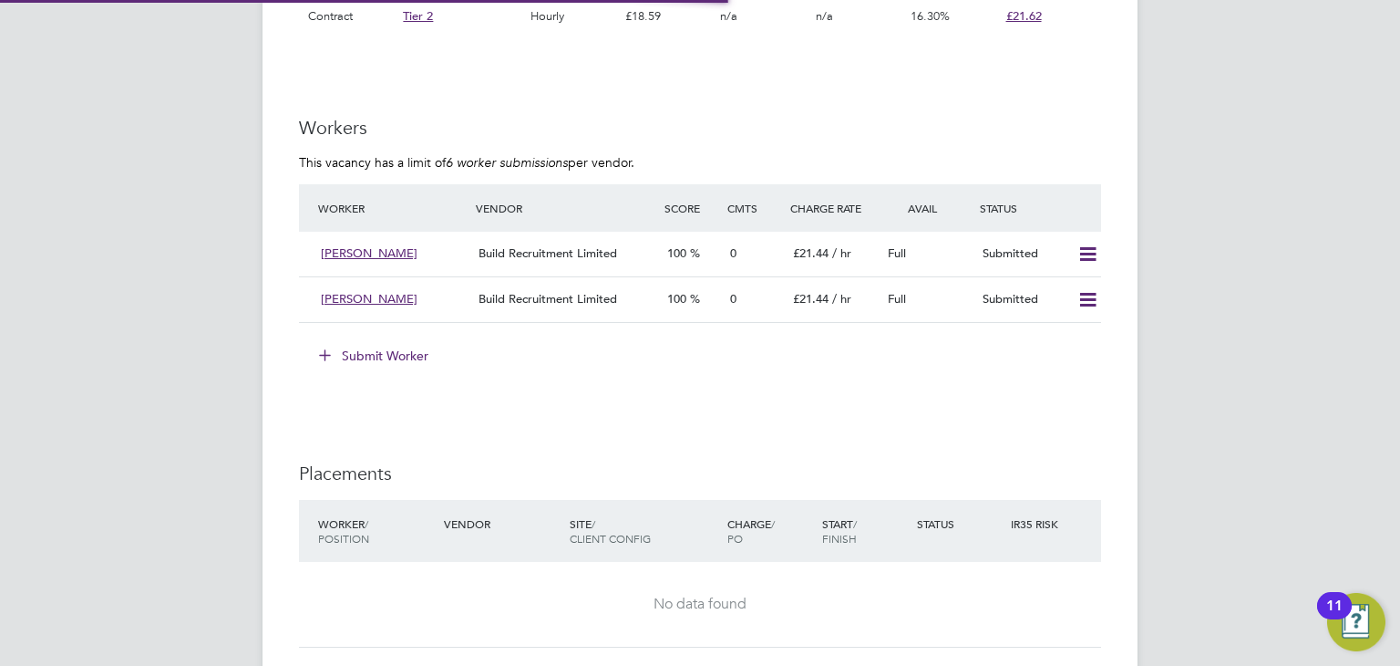
scroll to position [9, 9]
